Goal: Task Accomplishment & Management: Manage account settings

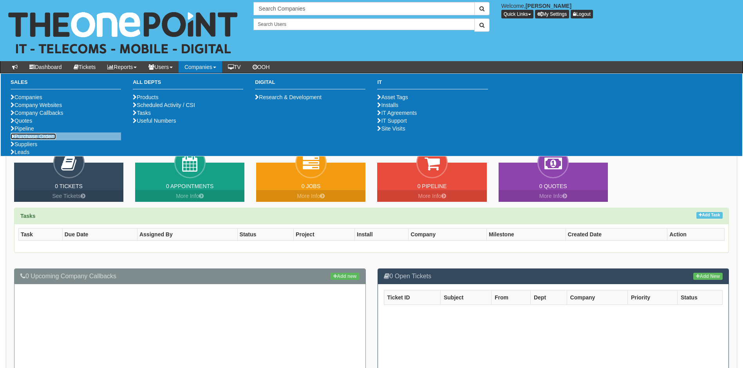
click at [42, 139] on link "Purchase Orders" at bounding box center [33, 136] width 45 height 6
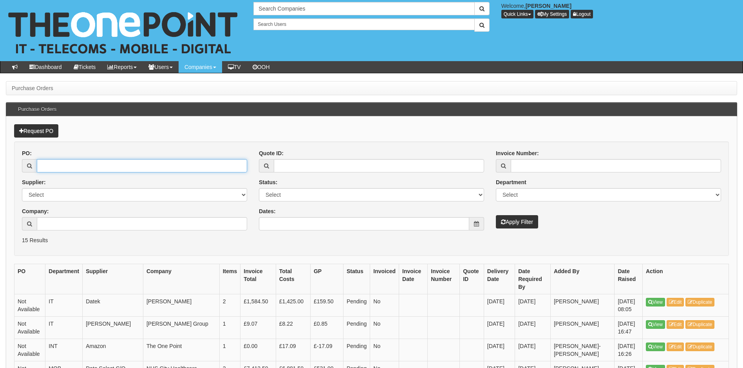
click at [64, 163] on input "PO:" at bounding box center [142, 165] width 210 height 13
type input "19347"
click at [496, 215] on button "Apply Filter" at bounding box center [517, 221] width 42 height 13
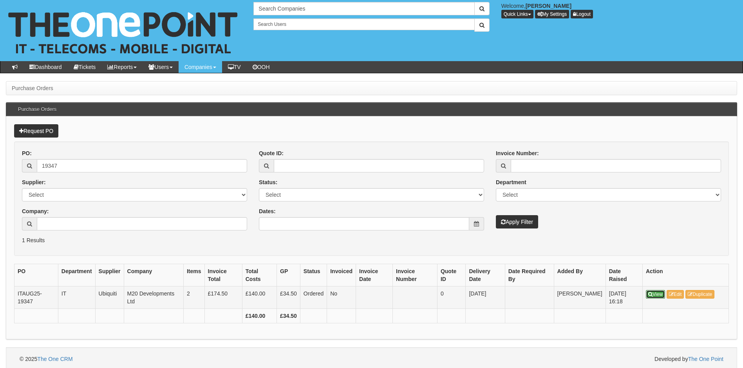
click at [655, 295] on link "View" at bounding box center [655, 294] width 19 height 9
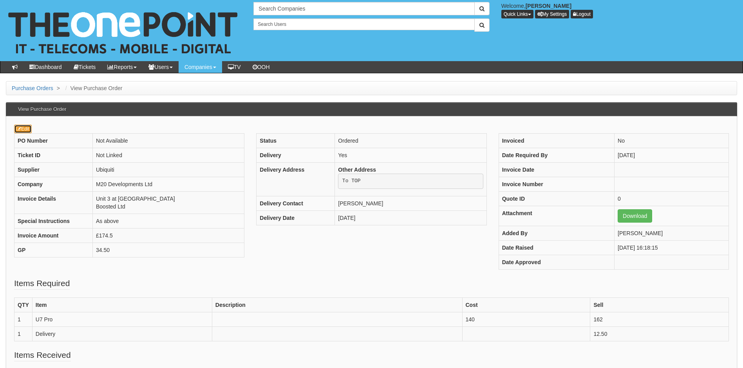
click at [24, 131] on link "Edit" at bounding box center [23, 129] width 18 height 9
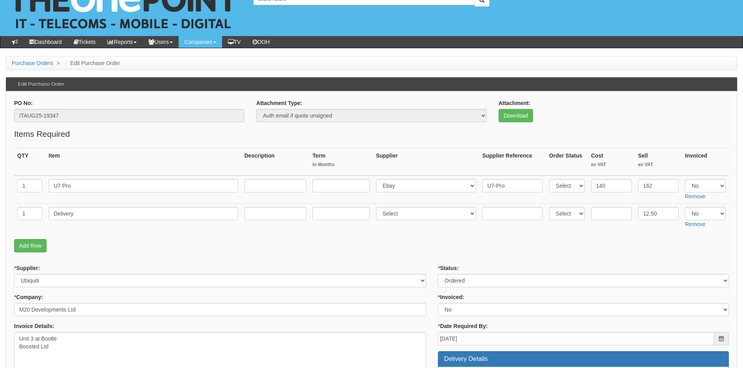
scroll to position [39, 0]
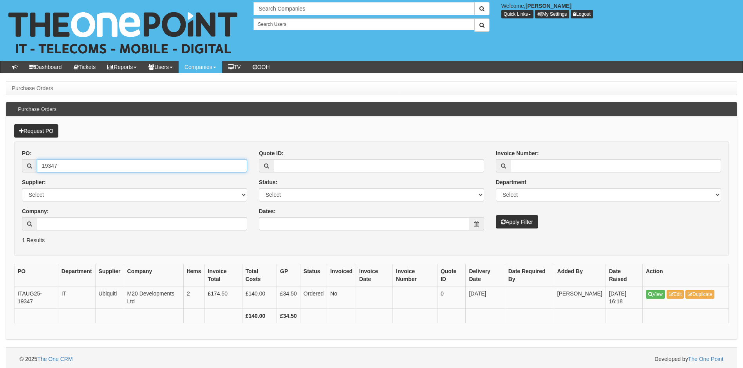
drag, startPoint x: 68, startPoint y: 165, endPoint x: 51, endPoint y: 165, distance: 16.8
click at [51, 165] on input "19347" at bounding box center [142, 165] width 210 height 13
type input "19331"
click at [496, 215] on button "Apply Filter" at bounding box center [517, 221] width 42 height 13
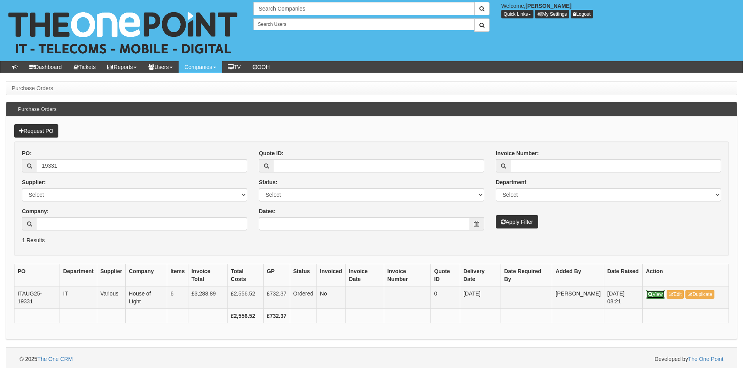
click at [655, 291] on link "View" at bounding box center [655, 294] width 19 height 9
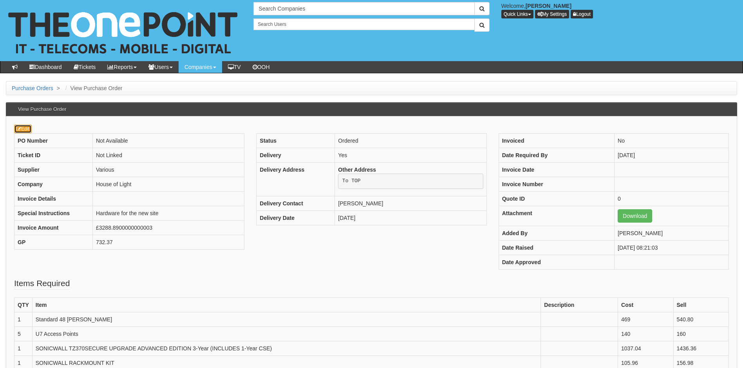
click at [21, 127] on link "Edit" at bounding box center [23, 129] width 18 height 9
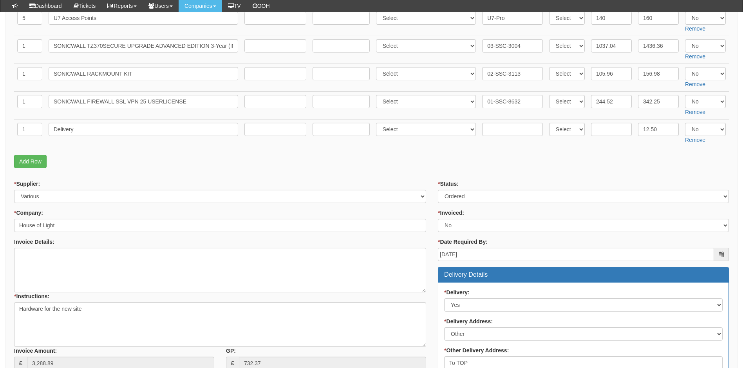
scroll to position [313, 0]
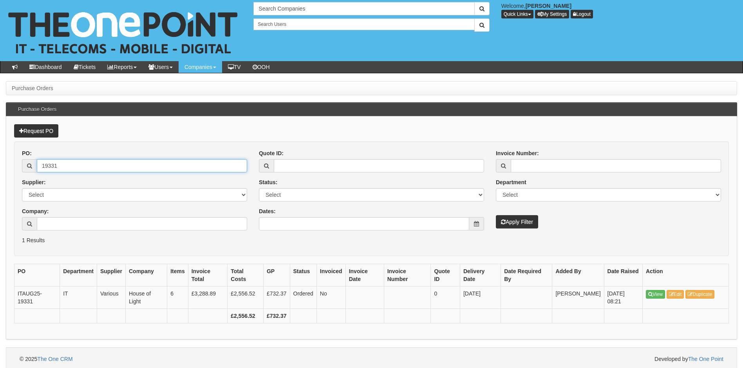
drag, startPoint x: 66, startPoint y: 164, endPoint x: 27, endPoint y: 165, distance: 39.2
click at [27, 165] on div "19331" at bounding box center [134, 165] width 225 height 13
type input "19354"
click at [496, 215] on button "Apply Filter" at bounding box center [517, 221] width 42 height 13
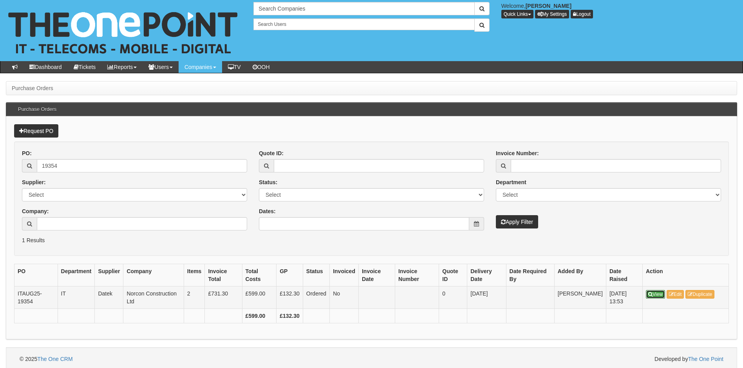
click at [653, 295] on link "View" at bounding box center [655, 294] width 19 height 9
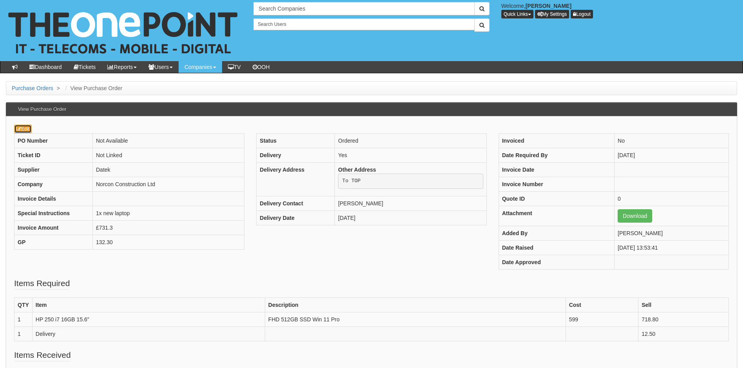
click at [23, 128] on link "Edit" at bounding box center [23, 129] width 18 height 9
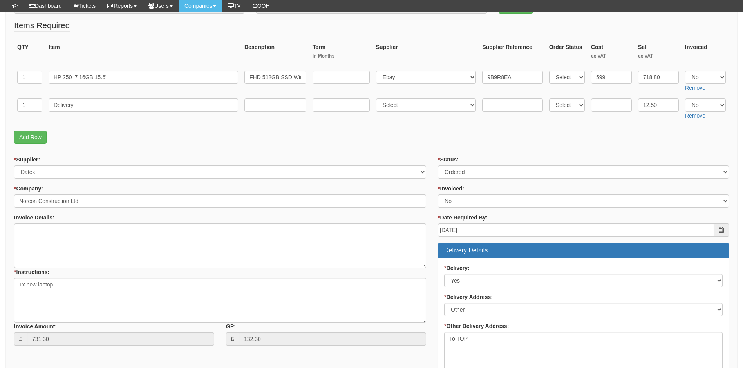
scroll to position [118, 0]
